Goal: Information Seeking & Learning: Learn about a topic

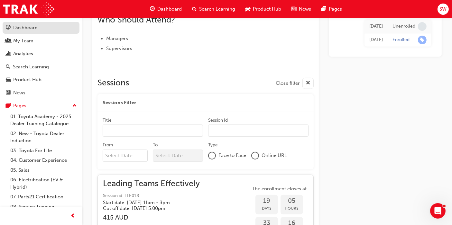
scroll to position [250, 0]
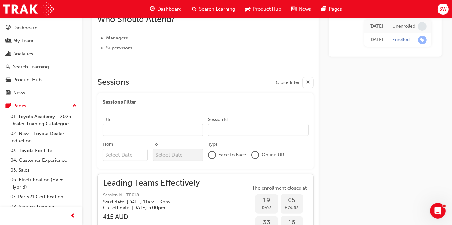
drag, startPoint x: 25, startPoint y: 37, endPoint x: 77, endPoint y: 30, distance: 53.3
click at [25, 37] on div "My Team" at bounding box center [23, 40] width 20 height 7
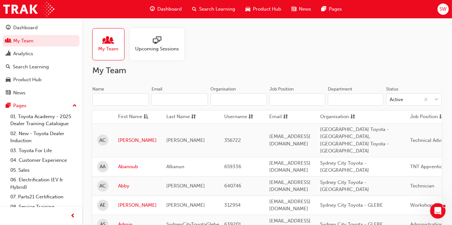
click at [118, 99] on input "Name" at bounding box center [120, 100] width 57 height 12
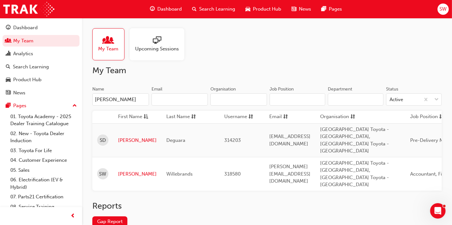
type input "[PERSON_NAME]"
click at [122, 137] on link "[PERSON_NAME]" at bounding box center [137, 140] width 39 height 7
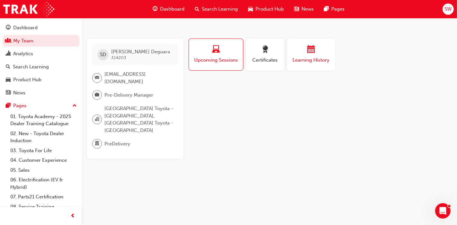
click at [308, 59] on span "Learning History" at bounding box center [311, 60] width 39 height 7
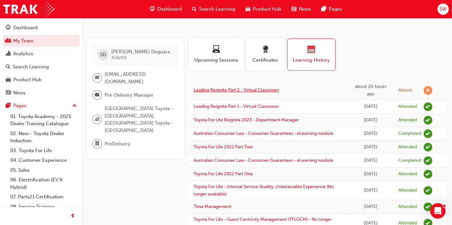
click at [236, 88] on link "Leading Reignite Part 2 - Virtual Classroom" at bounding box center [236, 89] width 85 height 5
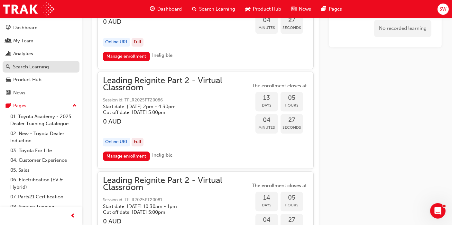
scroll to position [1536, 0]
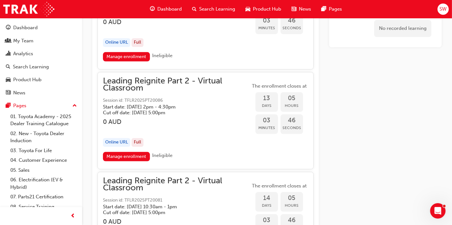
click at [190, 110] on h5 "Cut off date: [DATE] 5:00pm" at bounding box center [171, 113] width 137 height 6
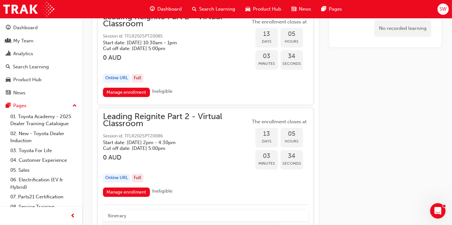
scroll to position [1500, 0]
click at [120, 113] on span "Leading Reignite Part 2 - Virtual Classroom" at bounding box center [176, 120] width 147 height 14
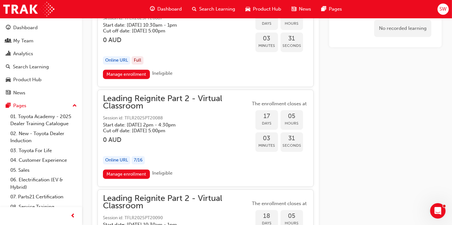
scroll to position [1929, 0]
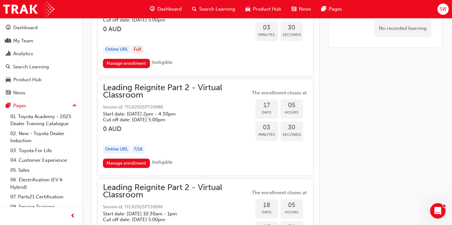
click at [181, 111] on h5 "Start date: [DATE] 2pm - 4:30pm" at bounding box center [171, 114] width 137 height 6
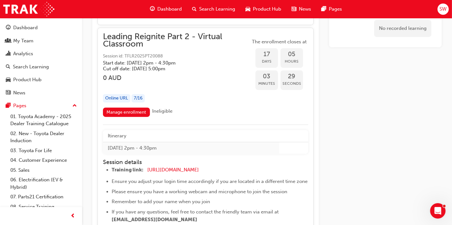
scroll to position [2000, 0]
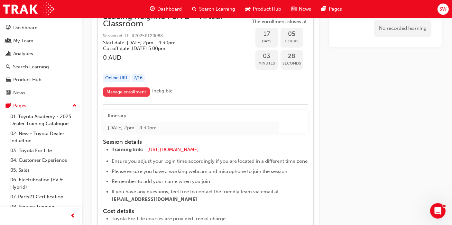
click at [127, 87] on link "Manage enrollment" at bounding box center [126, 91] width 47 height 9
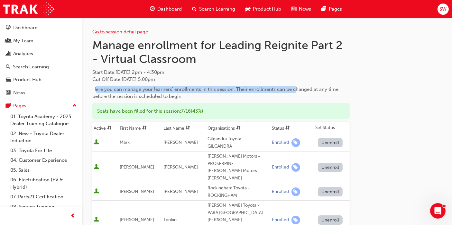
drag, startPoint x: 96, startPoint y: 88, endPoint x: 294, endPoint y: 91, distance: 198.1
click at [294, 91] on div "Here you can manage your learners' enrollments in this session. Their enrollmen…" at bounding box center [220, 93] width 257 height 14
click at [119, 32] on link "Go to session detail page" at bounding box center [120, 32] width 56 height 6
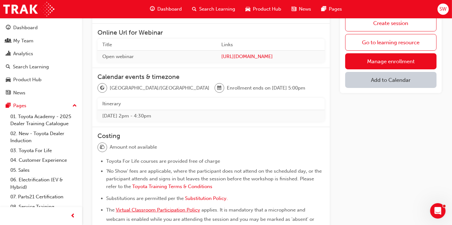
scroll to position [23, 0]
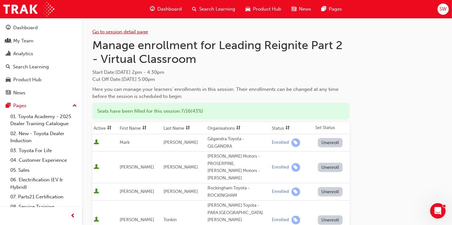
click at [107, 31] on link "Go to session detail page" at bounding box center [120, 32] width 56 height 6
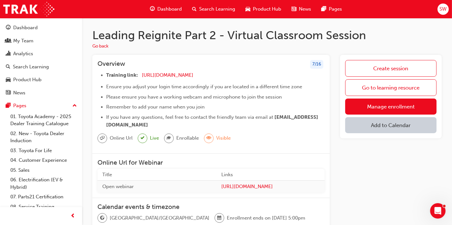
click at [227, 8] on span "Search Learning" at bounding box center [217, 8] width 36 height 7
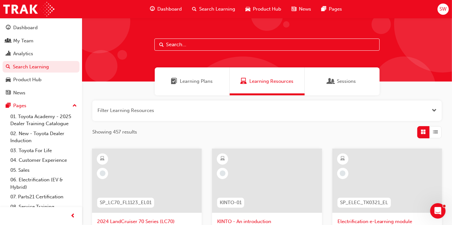
click at [200, 82] on span "Learning Plans" at bounding box center [196, 81] width 33 height 7
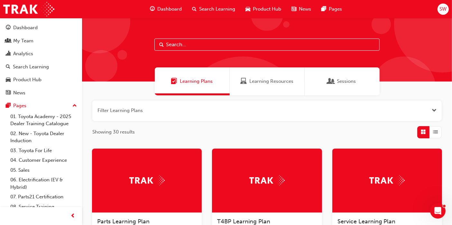
click at [354, 84] on span "Sessions" at bounding box center [346, 81] width 19 height 7
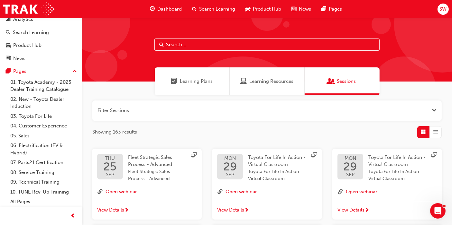
click at [213, 45] on input "text" at bounding box center [266, 45] width 225 height 12
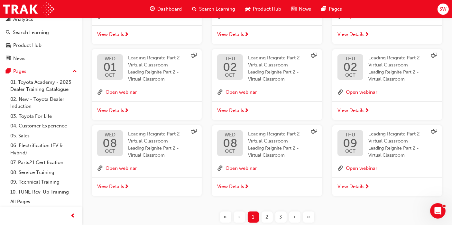
scroll to position [178, 0]
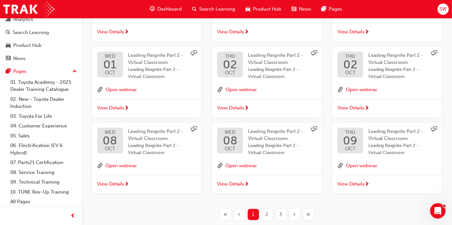
type input "reignite"
click at [282, 214] on div "3" at bounding box center [280, 214] width 11 height 11
click at [284, 214] on div "3" at bounding box center [280, 214] width 11 height 11
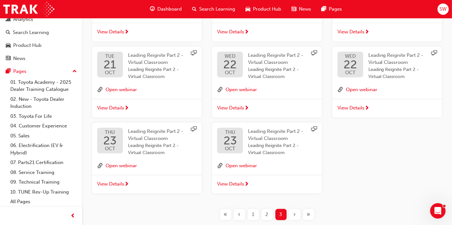
click at [285, 156] on span "Leading Reignite Part 2 - Virtual Classroom" at bounding box center [277, 149] width 58 height 14
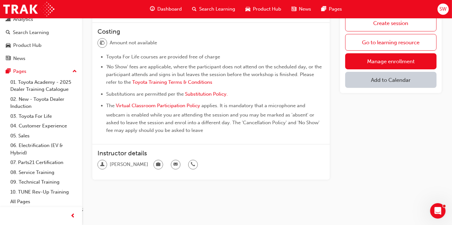
scroll to position [238, 0]
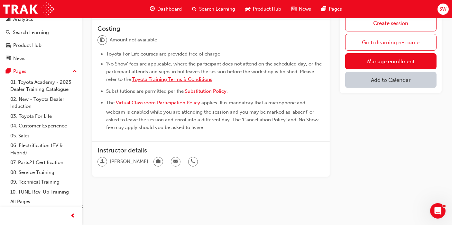
click at [148, 80] on span "Toyota Training Terms & Conditions" at bounding box center [172, 80] width 80 height 6
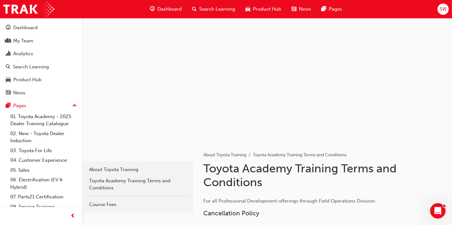
click at [209, 6] on span "Search Learning" at bounding box center [217, 8] width 36 height 7
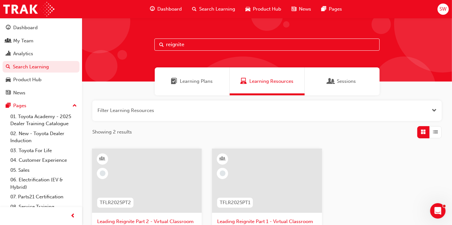
click at [191, 82] on span "Learning Plans" at bounding box center [196, 81] width 33 height 7
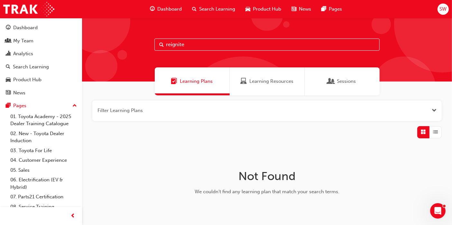
click at [351, 84] on span "Sessions" at bounding box center [346, 81] width 19 height 7
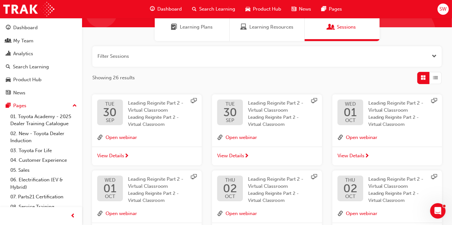
scroll to position [107, 0]
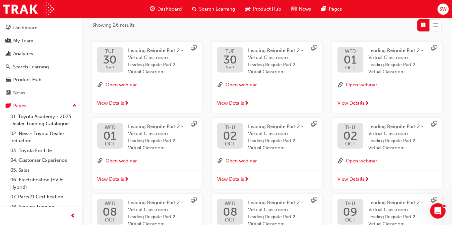
click at [301, 70] on span "Leading Reignite Part 2 - Virtual Classroom" at bounding box center [277, 68] width 58 height 14
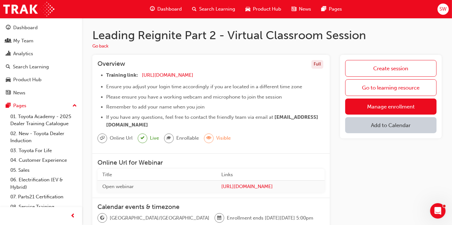
click at [165, 6] on span "Dashboard" at bounding box center [169, 8] width 24 height 7
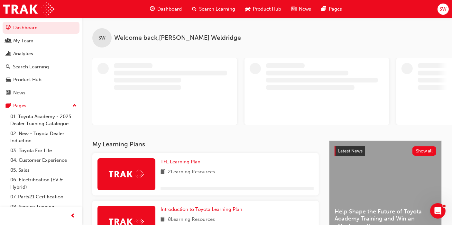
click at [213, 10] on span "Search Learning" at bounding box center [217, 8] width 36 height 7
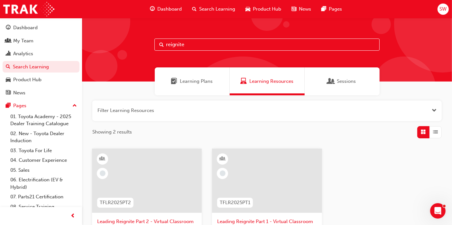
click at [206, 44] on input "reignite" at bounding box center [266, 45] width 225 height 12
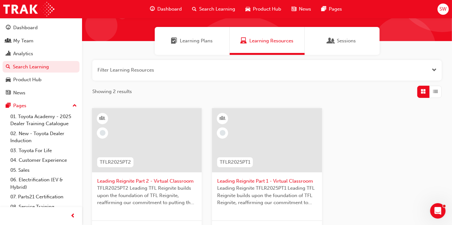
scroll to position [107, 0]
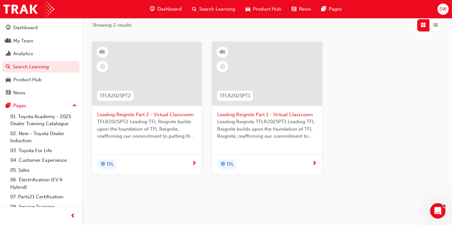
click at [156, 82] on div at bounding box center [147, 74] width 110 height 64
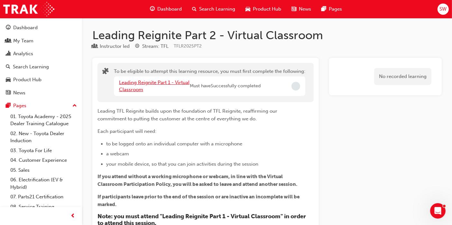
click at [153, 82] on link "Leading Reignite Part 1 - Virtual Classroom" at bounding box center [154, 86] width 70 height 13
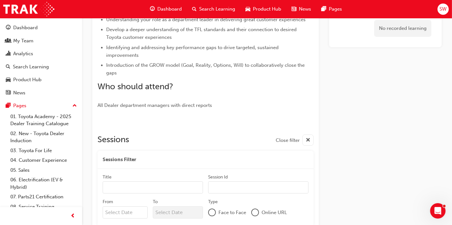
scroll to position [253, 0]
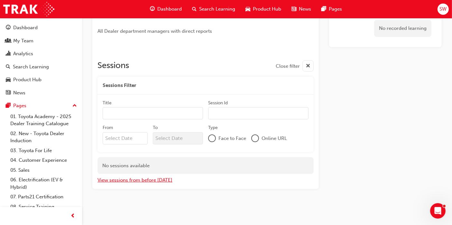
click at [161, 180] on button "View sessions from before [DATE]" at bounding box center [134, 180] width 75 height 7
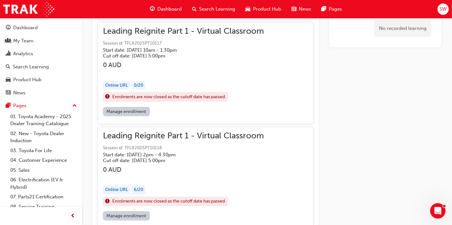
scroll to position [12020, 0]
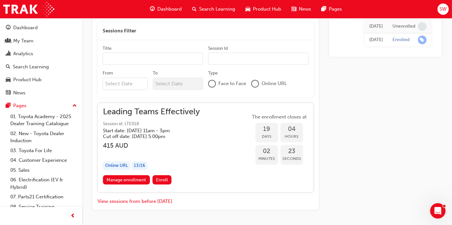
scroll to position [342, 0]
